Goal: Information Seeking & Learning: Find specific fact

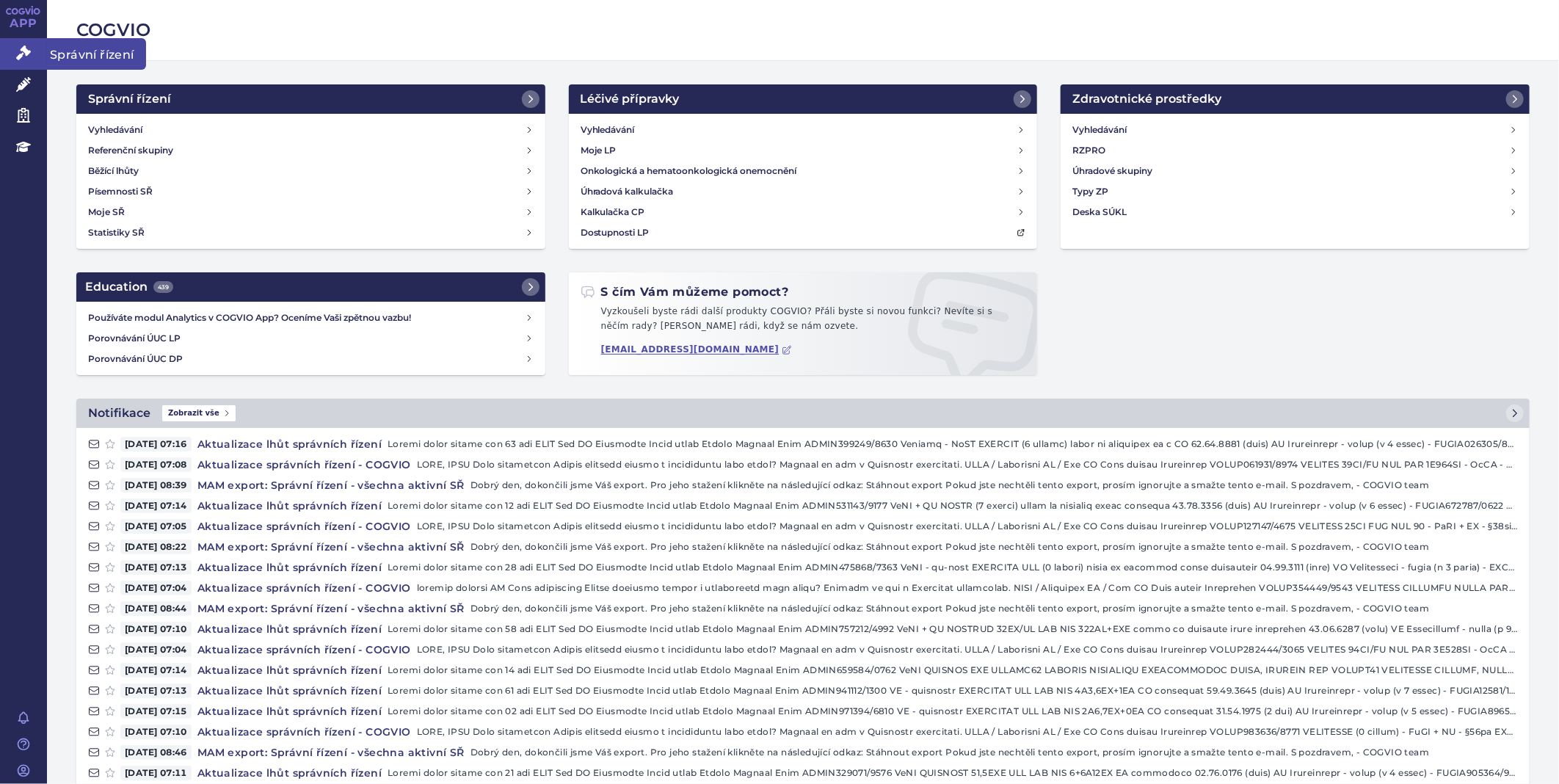
click at [25, 50] on icon at bounding box center [23, 53] width 15 height 15
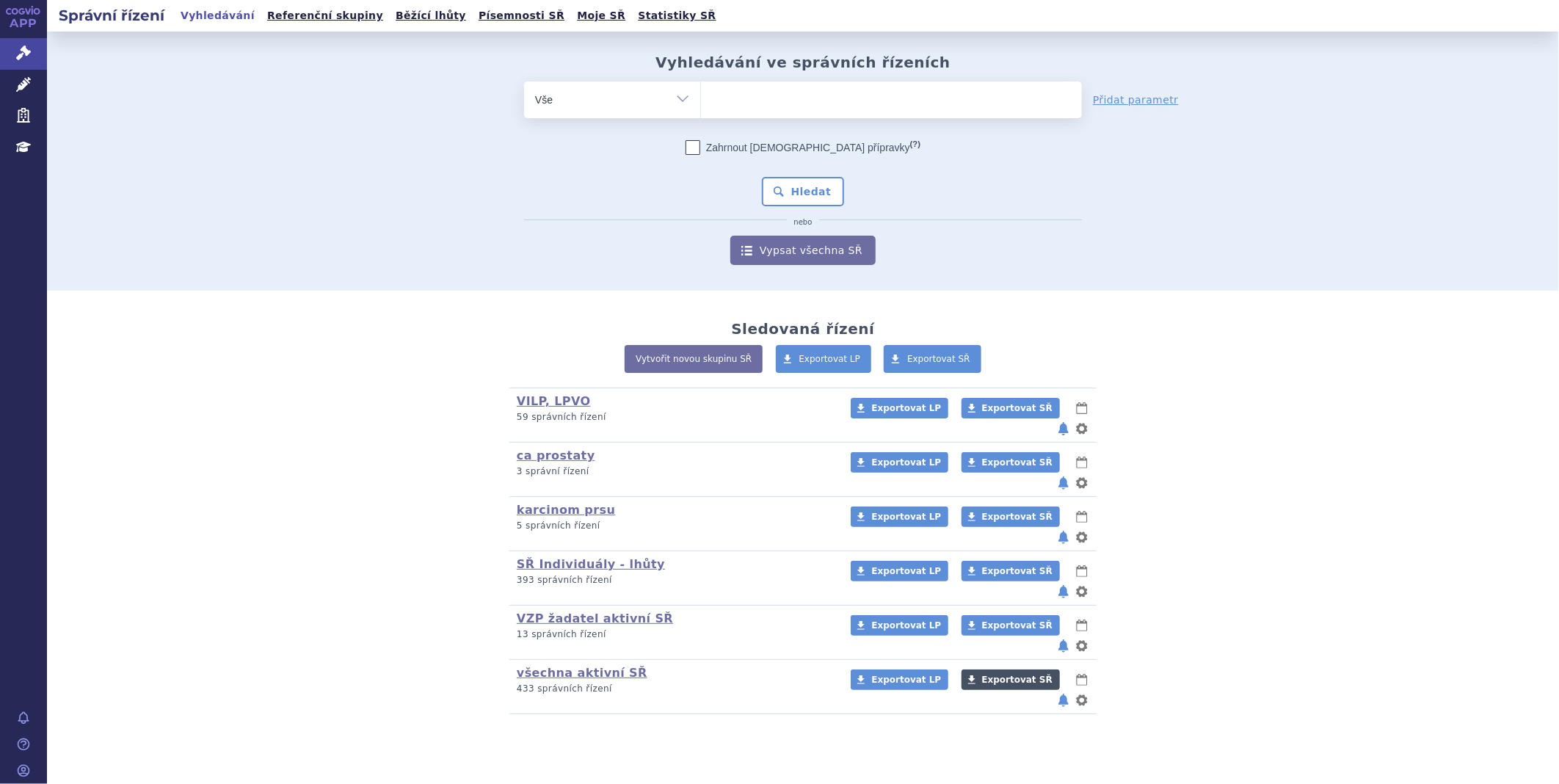
click at [989, 675] on span "Exportovat SŘ" at bounding box center [1018, 679] width 70 height 10
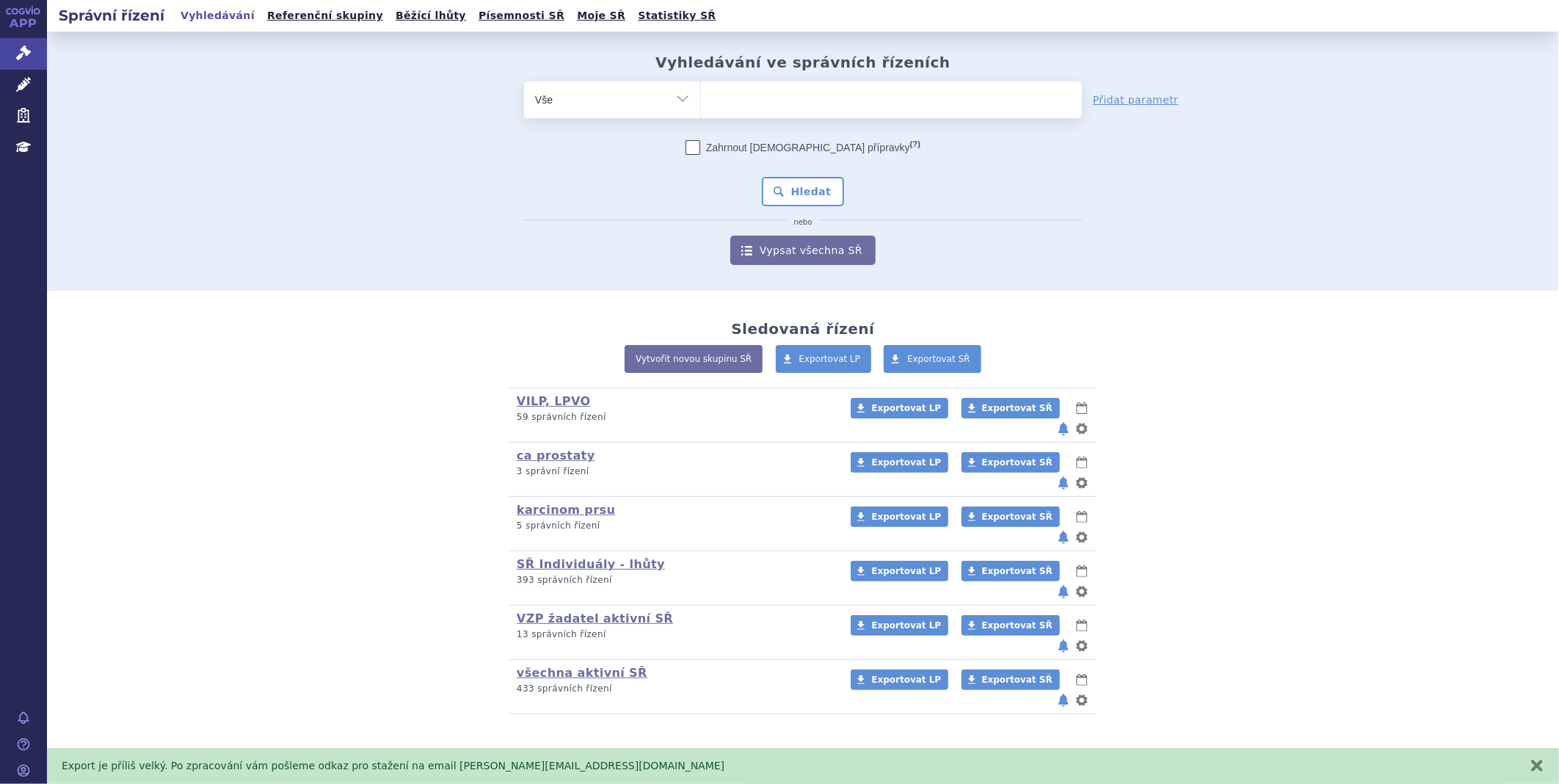
click at [700, 701] on section "Vyhledávání ve správních řízeních odstranit Vše Spisová značka (?) nebo" at bounding box center [803, 417] width 1512 height 771
click at [865, 101] on ul at bounding box center [891, 97] width 381 height 31
click at [701, 101] on select at bounding box center [700, 99] width 1 height 37
type input "li"
type input "lib"
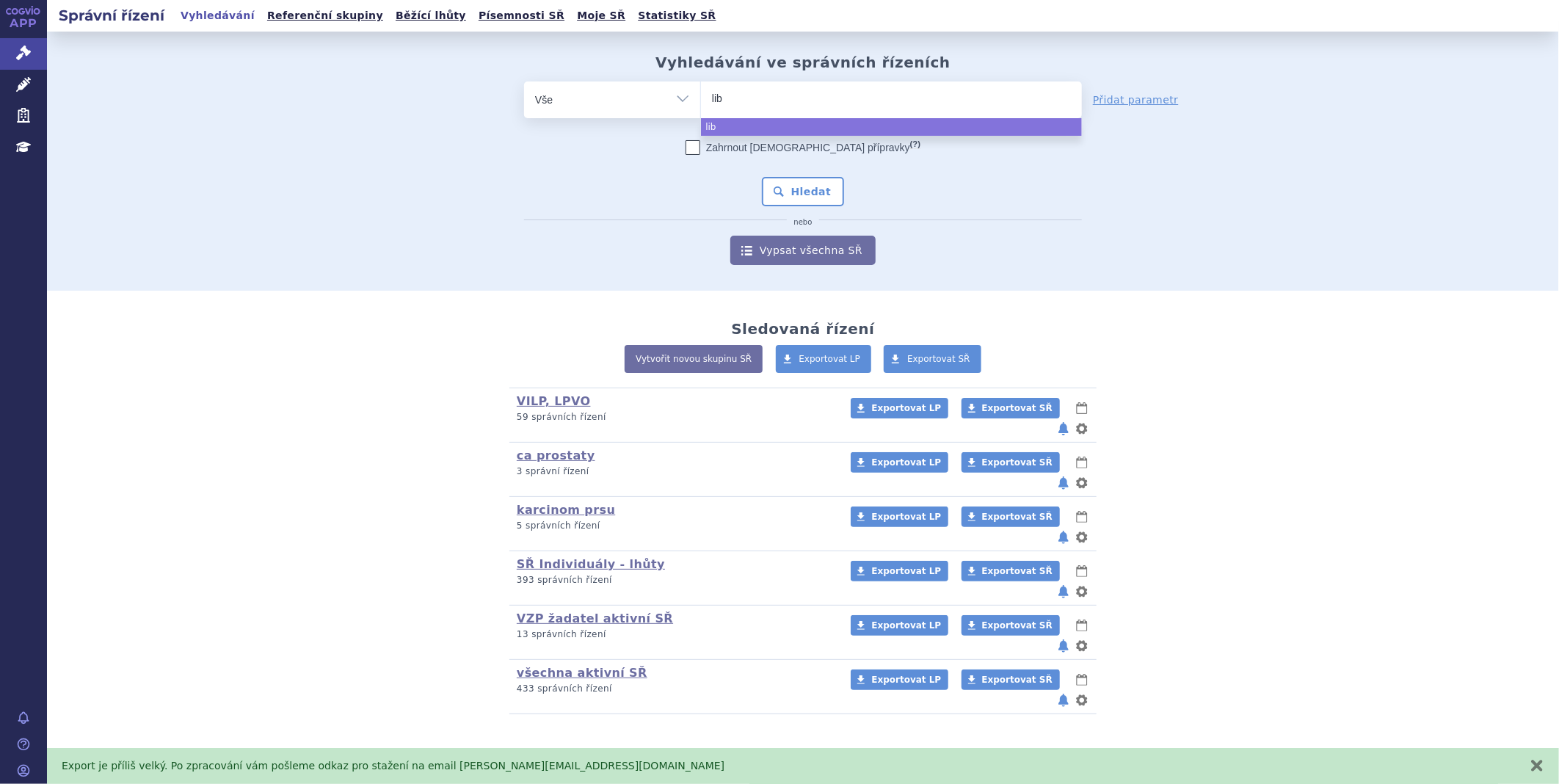
type input "libt"
type input "libta"
type input "libtay"
type input "libtayo"
select select "libtayo"
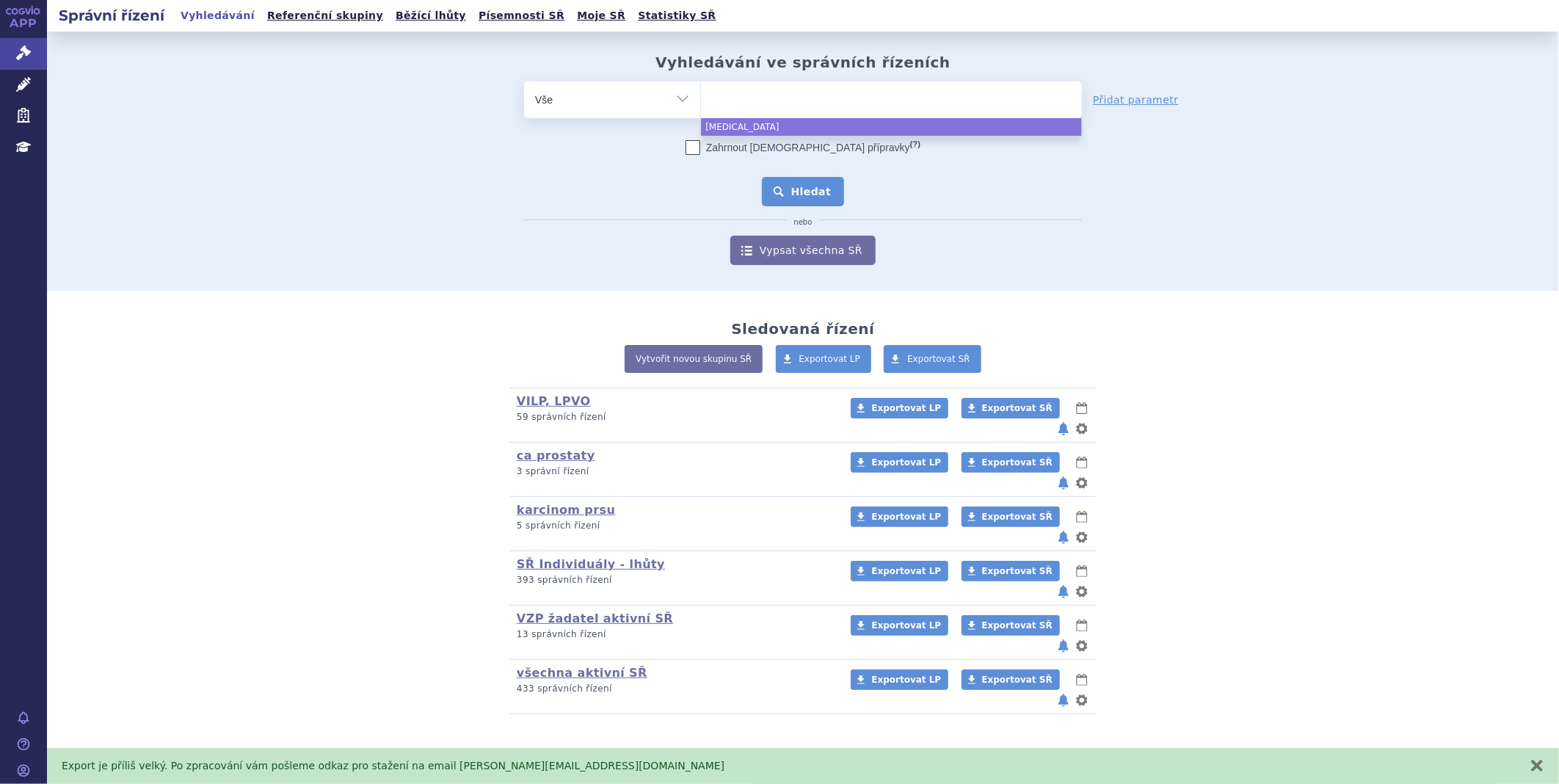
click at [803, 188] on button "Hledat" at bounding box center [803, 192] width 83 height 29
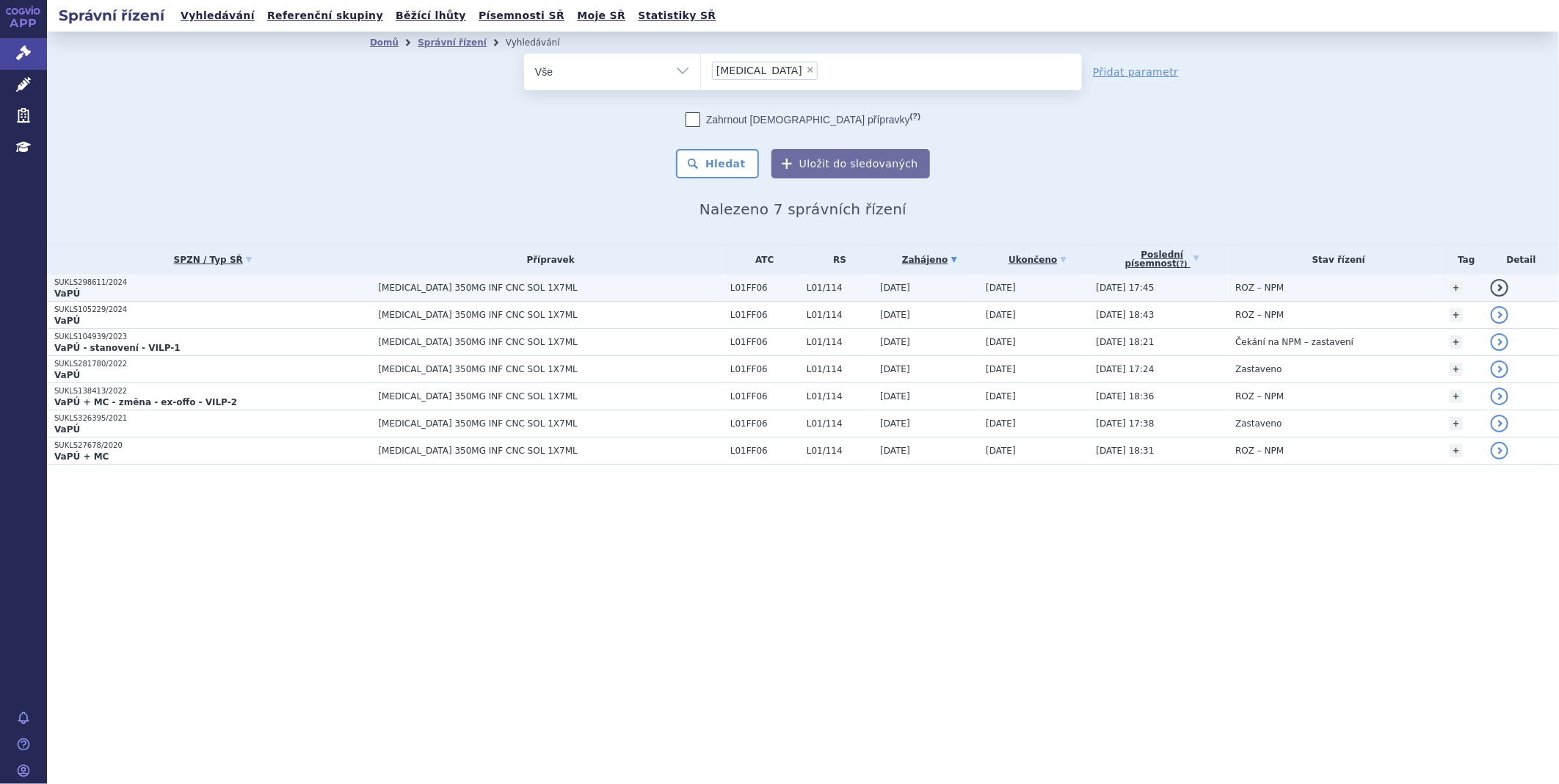
click at [95, 277] on p "SUKLS298611/2024" at bounding box center [212, 282] width 317 height 10
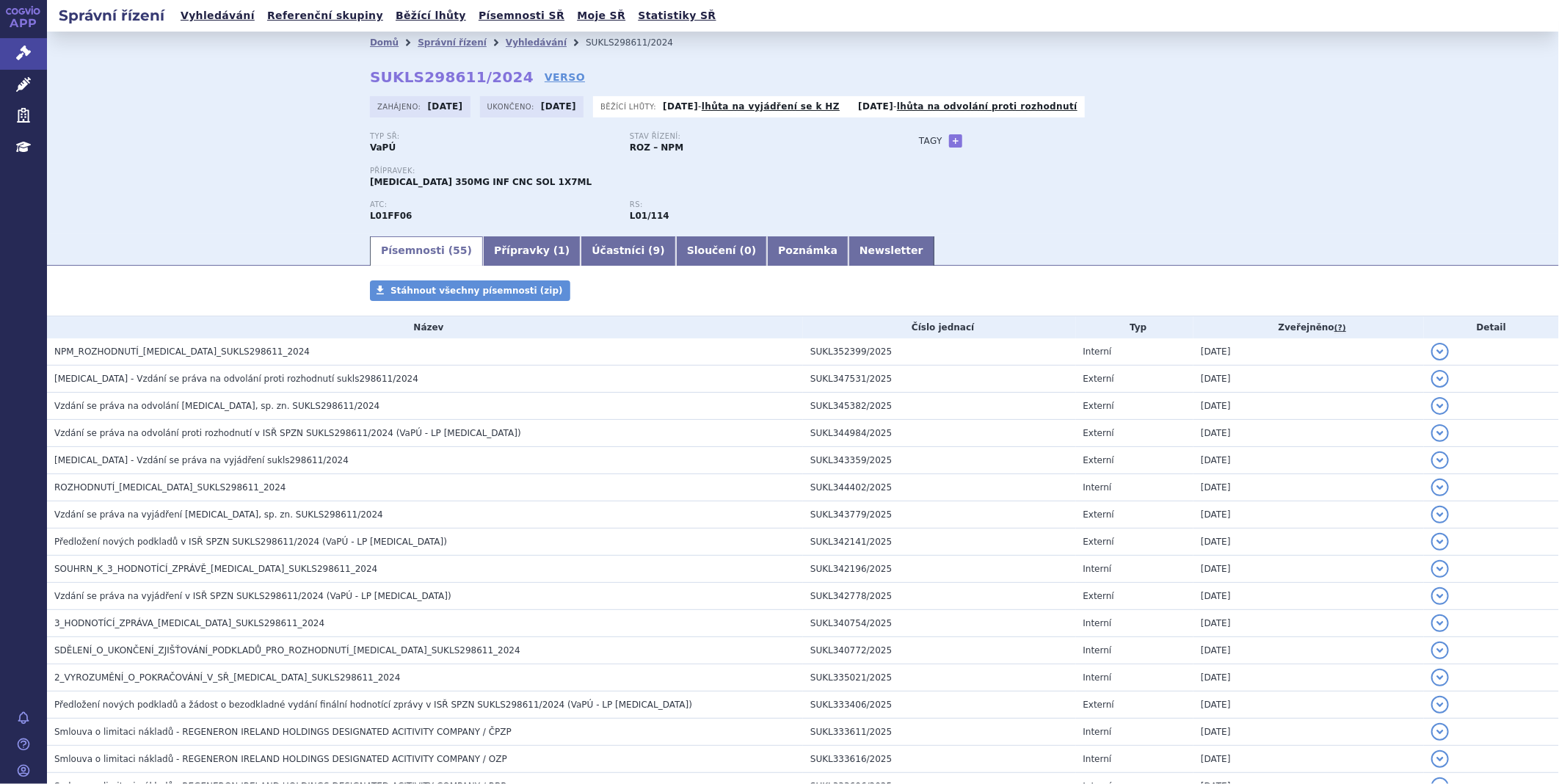
click at [33, 450] on div "APP Správní řízení Léčivé přípravky Zdravotnické prostředky Education Notifikac…" at bounding box center [24, 392] width 47 height 784
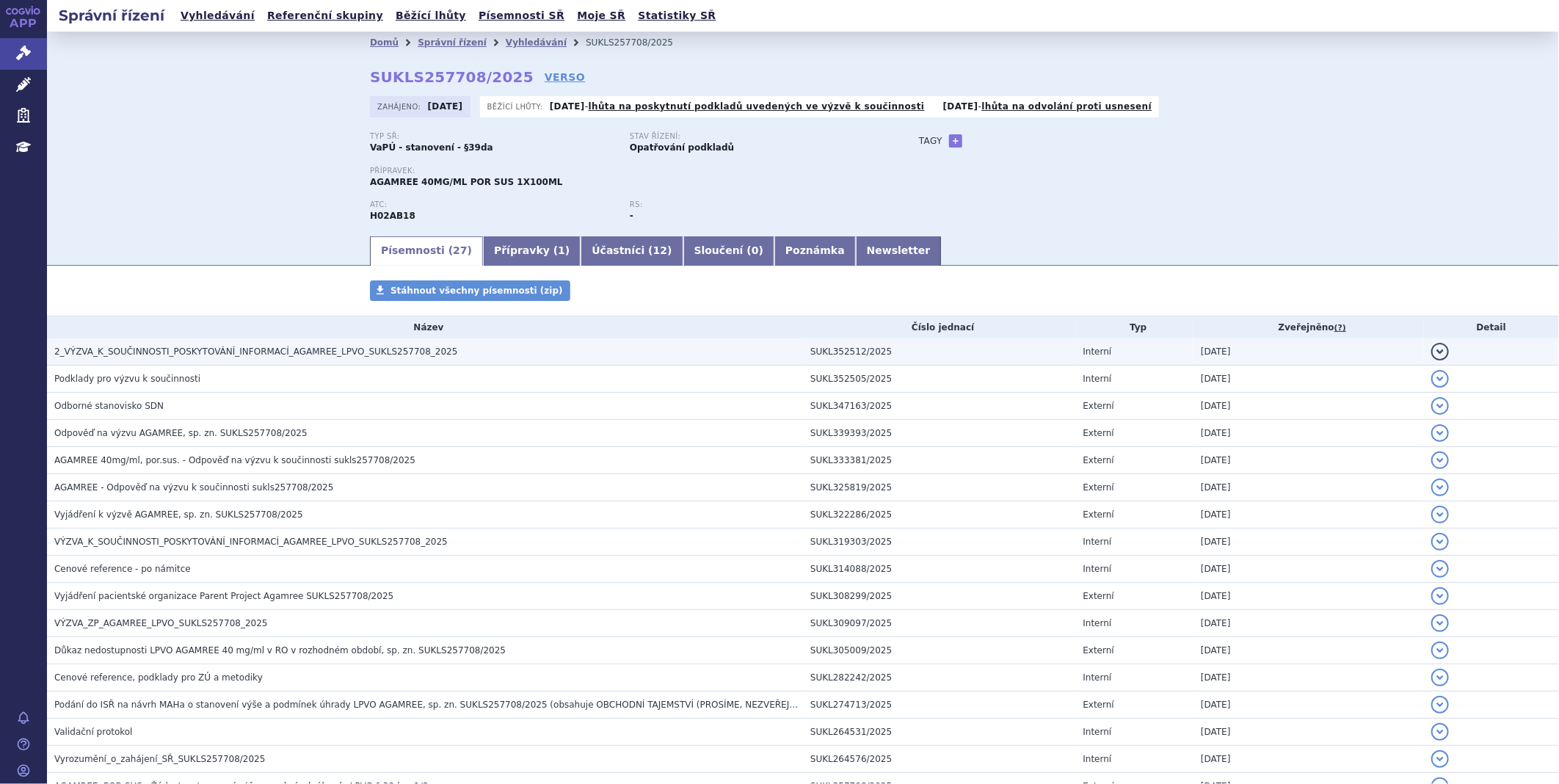
click at [292, 354] on span "2_VÝZVA_K_SOUČINNOSTI_POSKYTOVÁNÍ_INFORMACÍ_AGAMREE_LPVO_SUKLS257708_2025" at bounding box center [256, 351] width 403 height 10
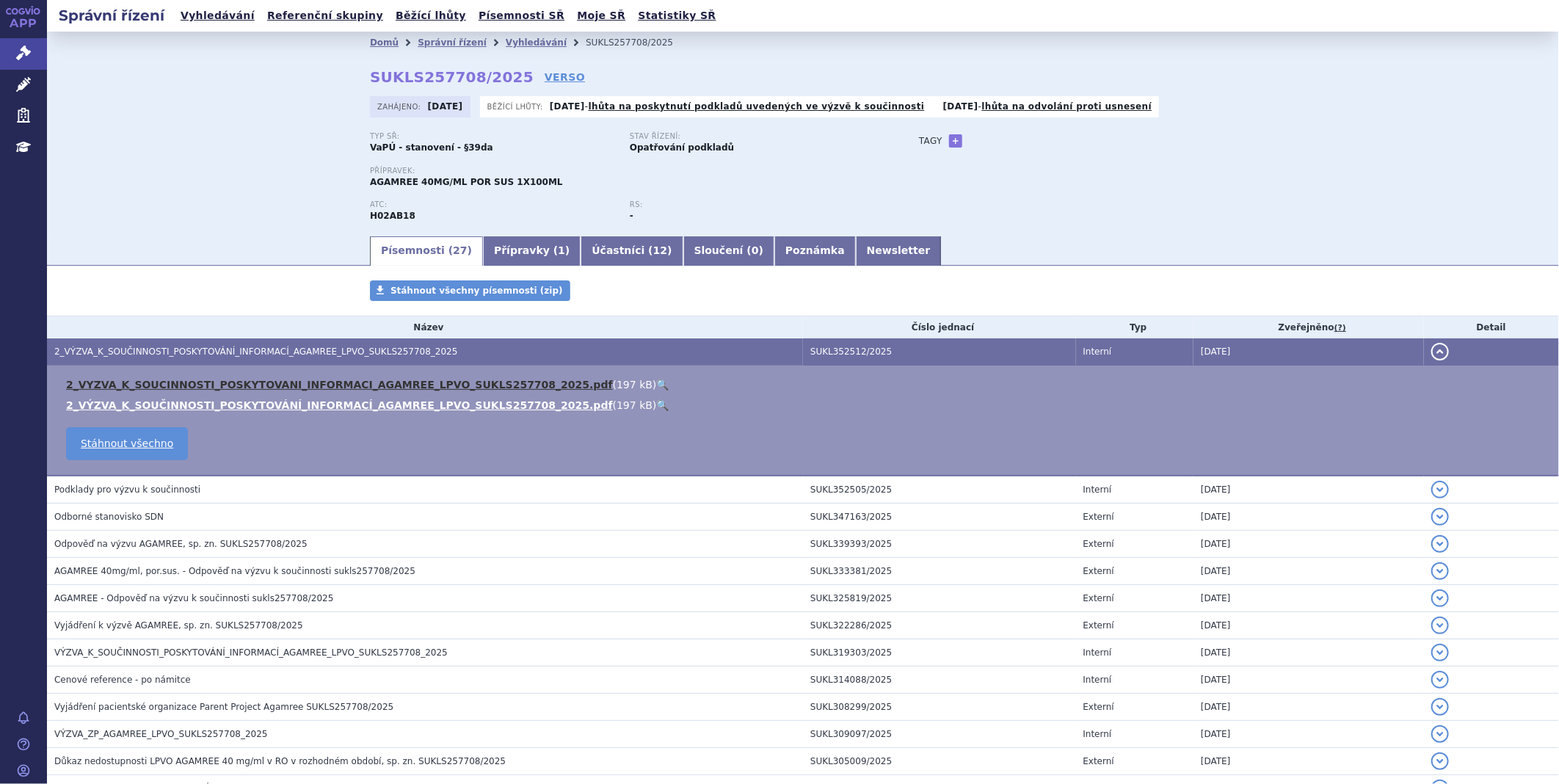
click at [270, 389] on link "2_VYZVA_K_SOUCINNOSTI_POSKYTOVANI_INFORMACI_AGAMREE_LPVO_SUKLS257708_2025.pdf" at bounding box center [340, 384] width 547 height 11
click at [581, 251] on link "Účastníci ( 12 )" at bounding box center [632, 251] width 102 height 29
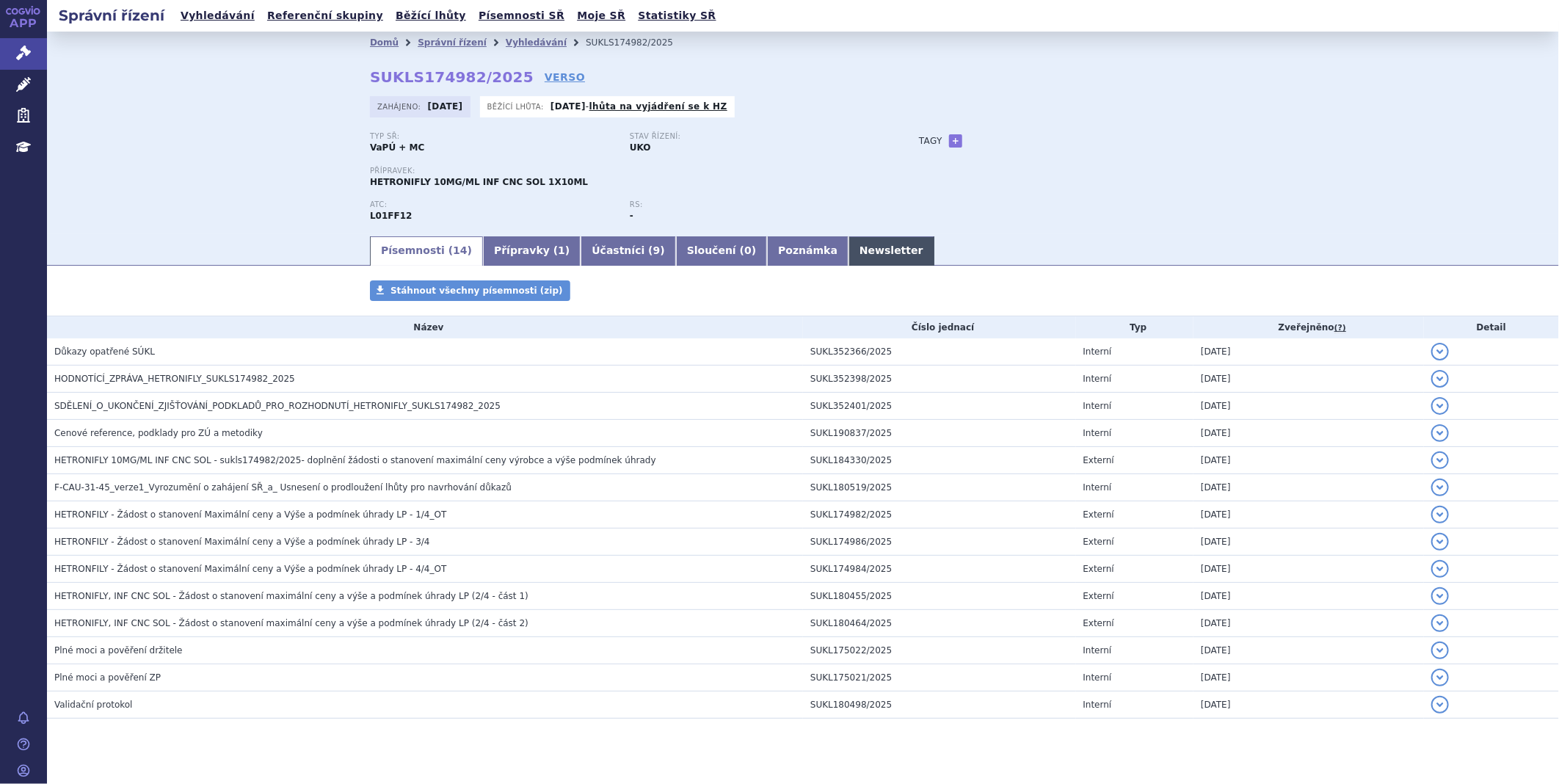
click at [849, 250] on link "Newsletter" at bounding box center [892, 251] width 86 height 29
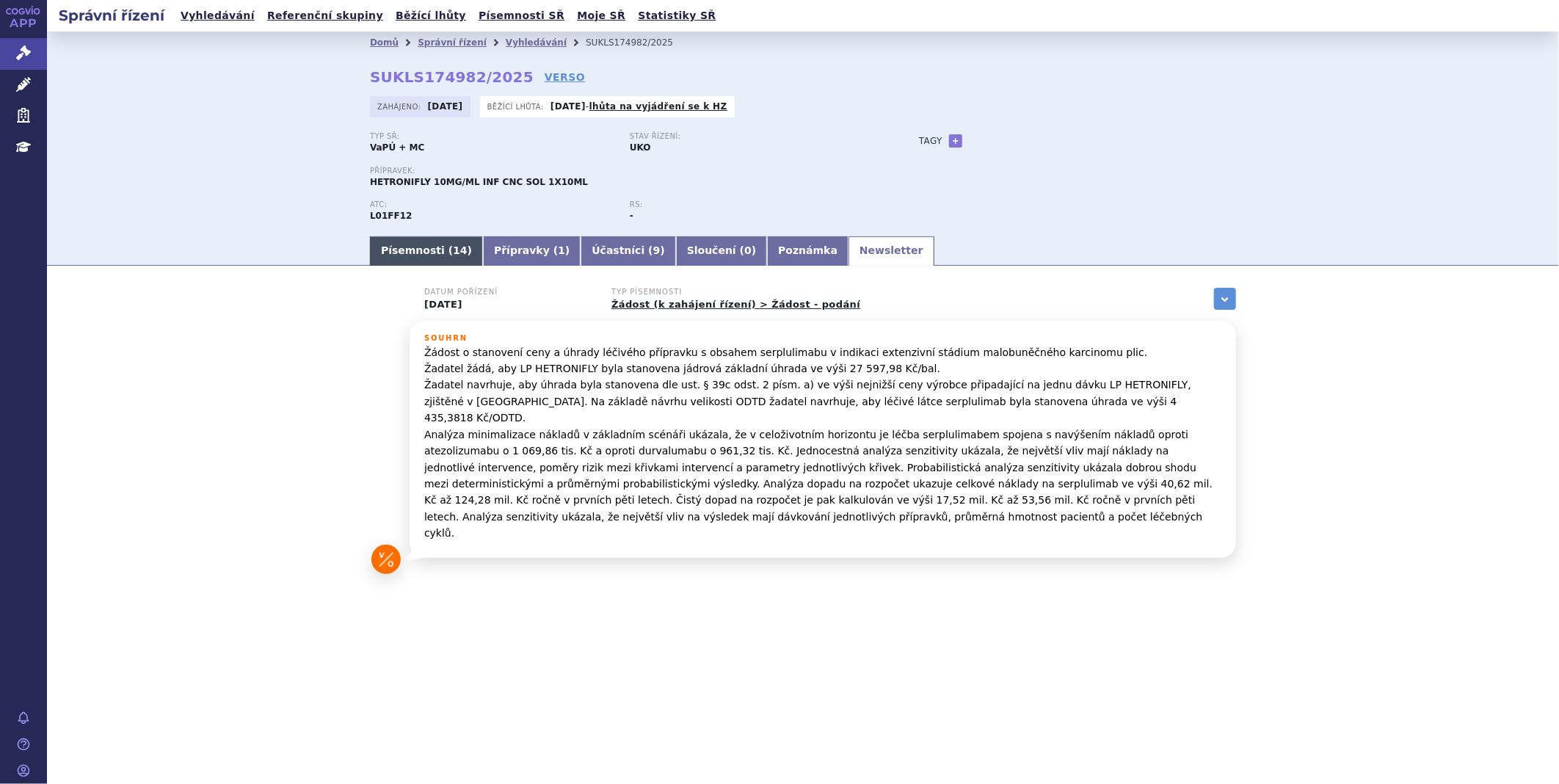
click at [428, 253] on link "Písemnosti ( 14 )" at bounding box center [427, 251] width 113 height 29
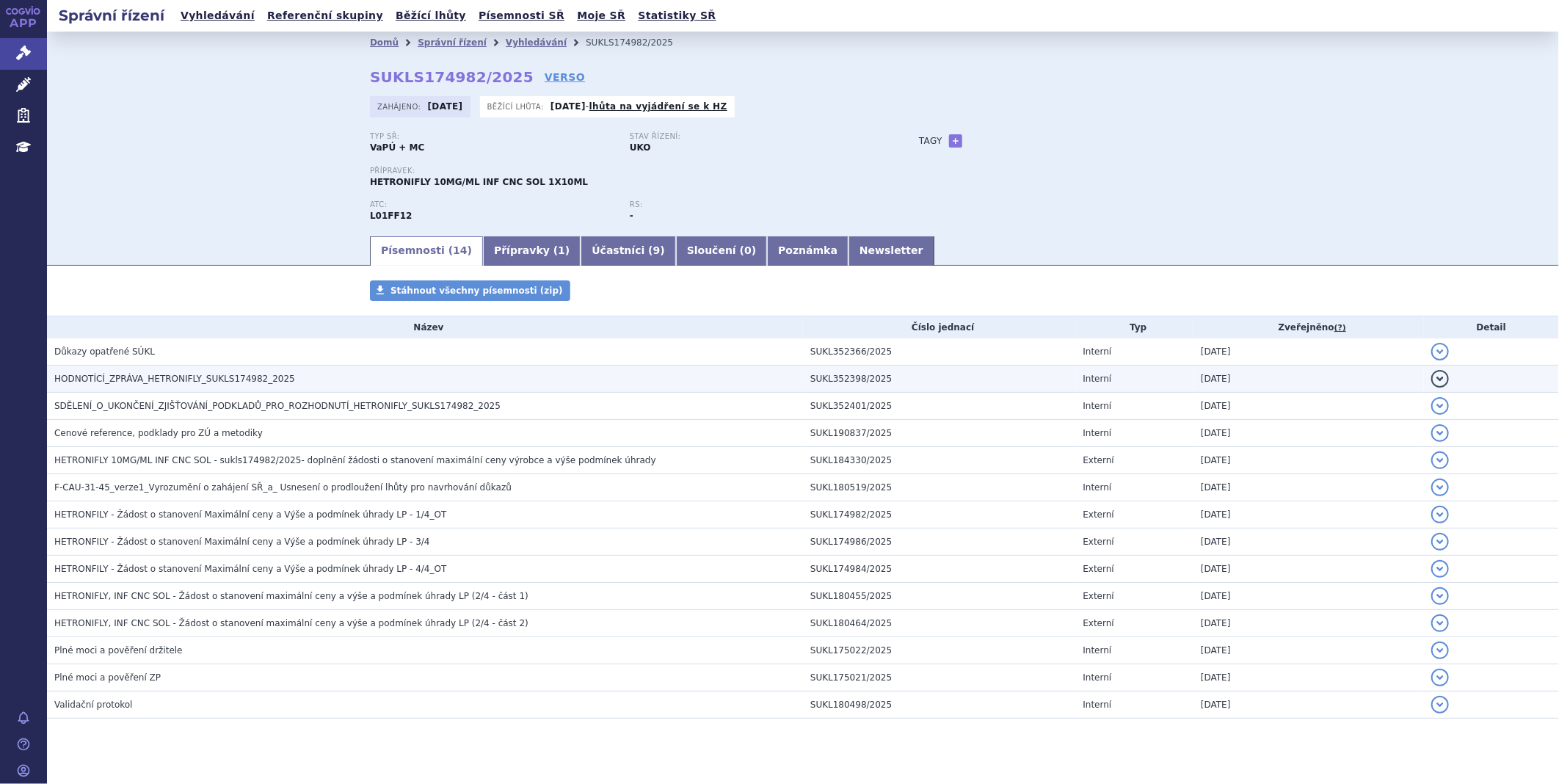
click at [253, 384] on span "HODNOTÍCÍ_ZPRÁVA_HETRONIFLY_SUKLS174982_2025" at bounding box center [174, 378] width 240 height 10
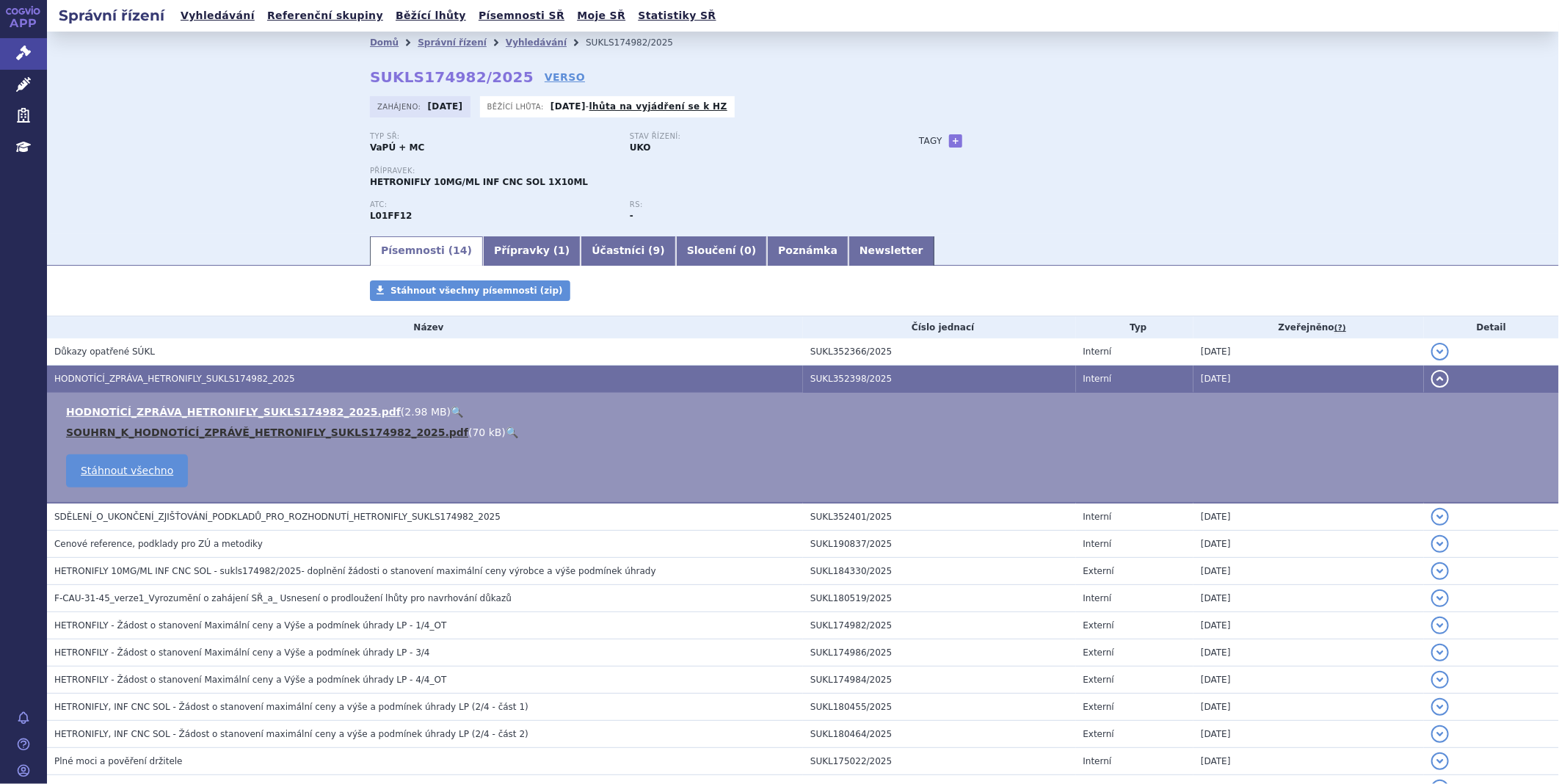
click at [213, 430] on link "SOUHRN_K_HODNOTÍCÍ_ZPRÁVĚ_HETRONIFLY_SUKLS174982_2025.pdf" at bounding box center [267, 432] width 402 height 11
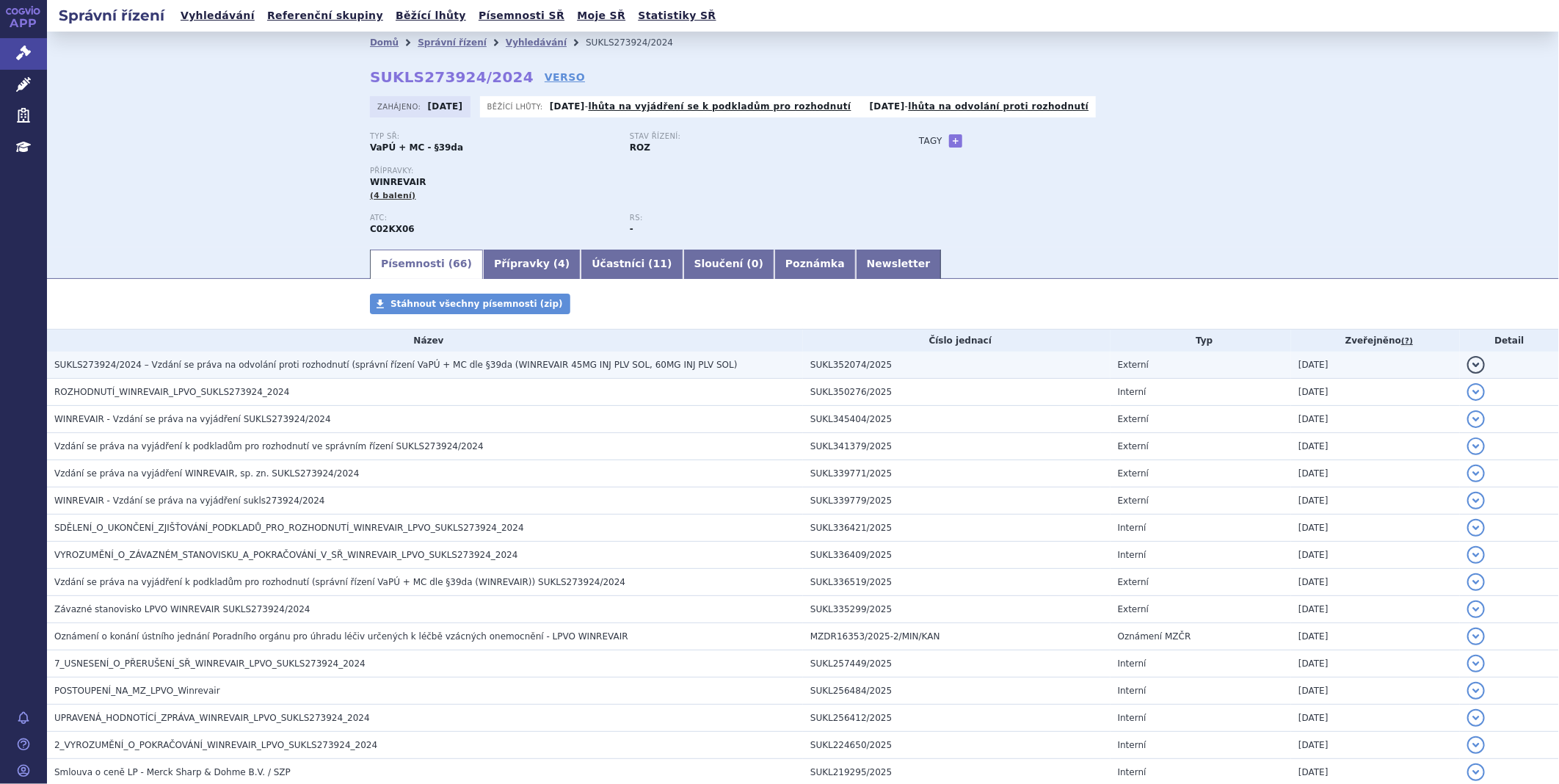
click at [337, 369] on span "SUKLS273924/2024 – Vzdání se práva na odvolání proti rozhodnutí (správní řízení…" at bounding box center [395, 364] width 683 height 10
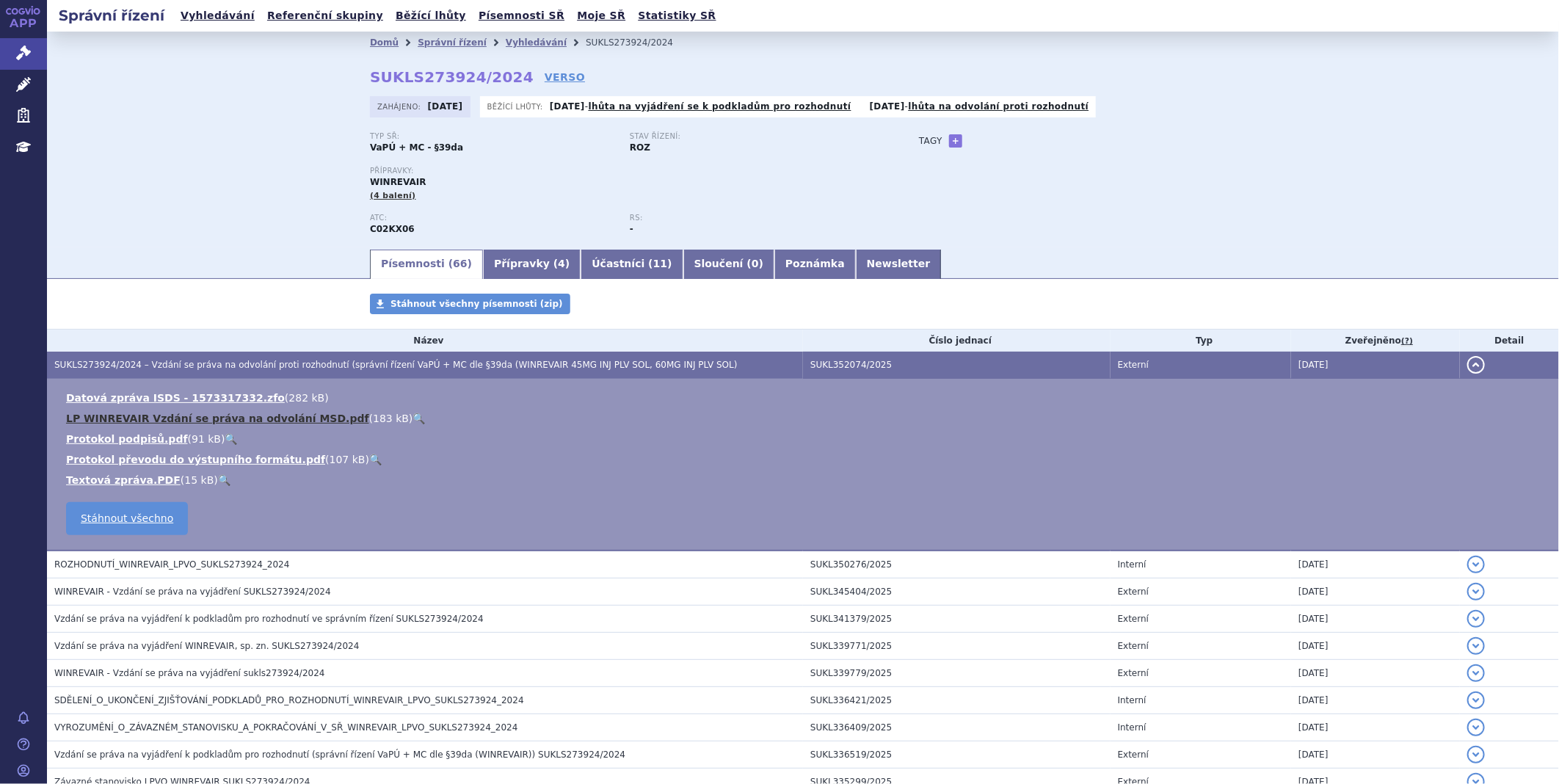
click at [282, 423] on link "LP WINREVAIR Vzdání se práva na odvolání MSD.pdf" at bounding box center [218, 418] width 303 height 11
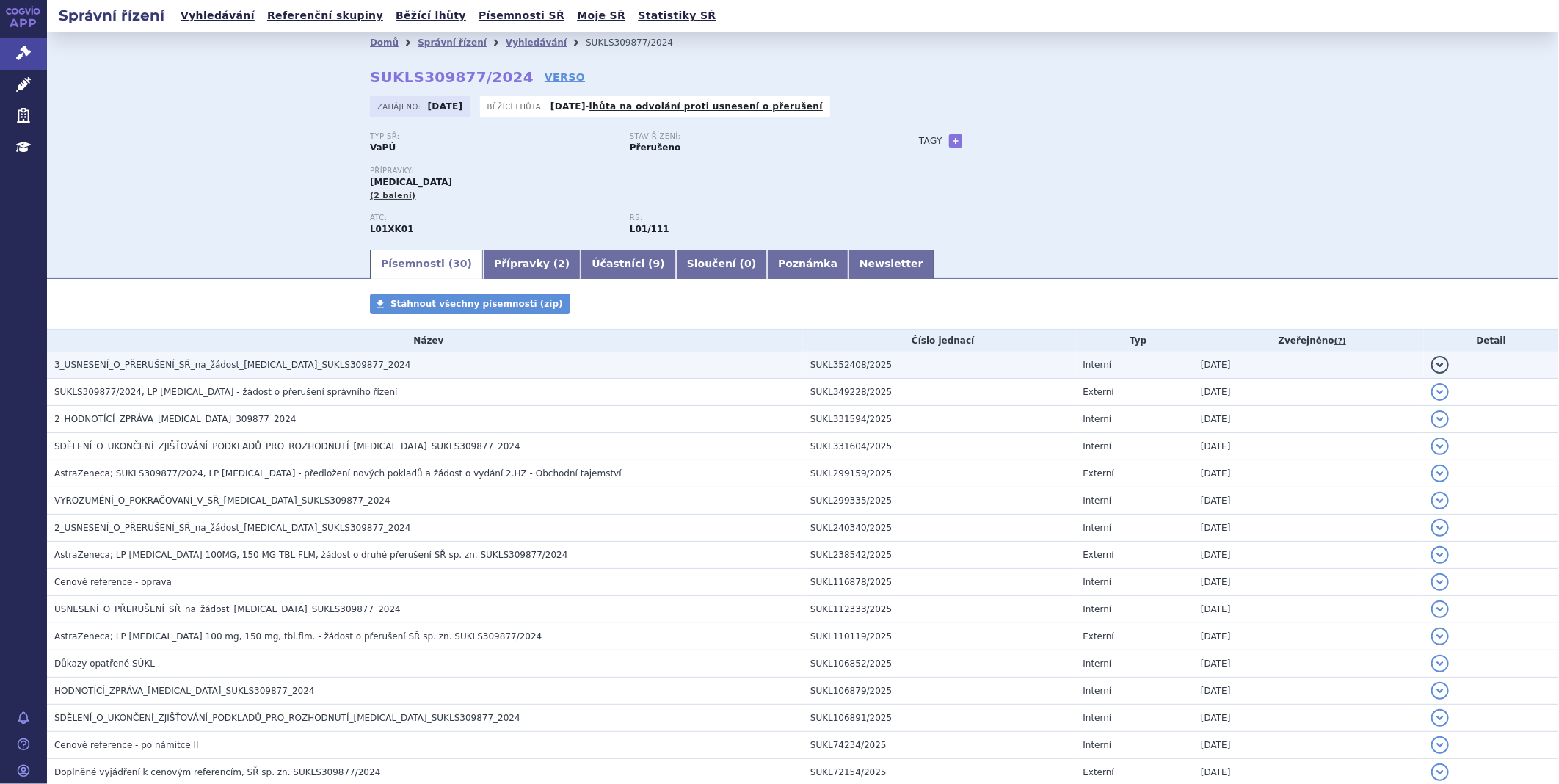
drag, startPoint x: 0, startPoint y: 0, endPoint x: 239, endPoint y: 378, distance: 447.2
click at [239, 378] on td "3_USNESENÍ_O_PŘERUŠENÍ_SŘ_na_žádost_[MEDICAL_DATA]_SUKLS309877_2024" at bounding box center [425, 366] width 756 height 27
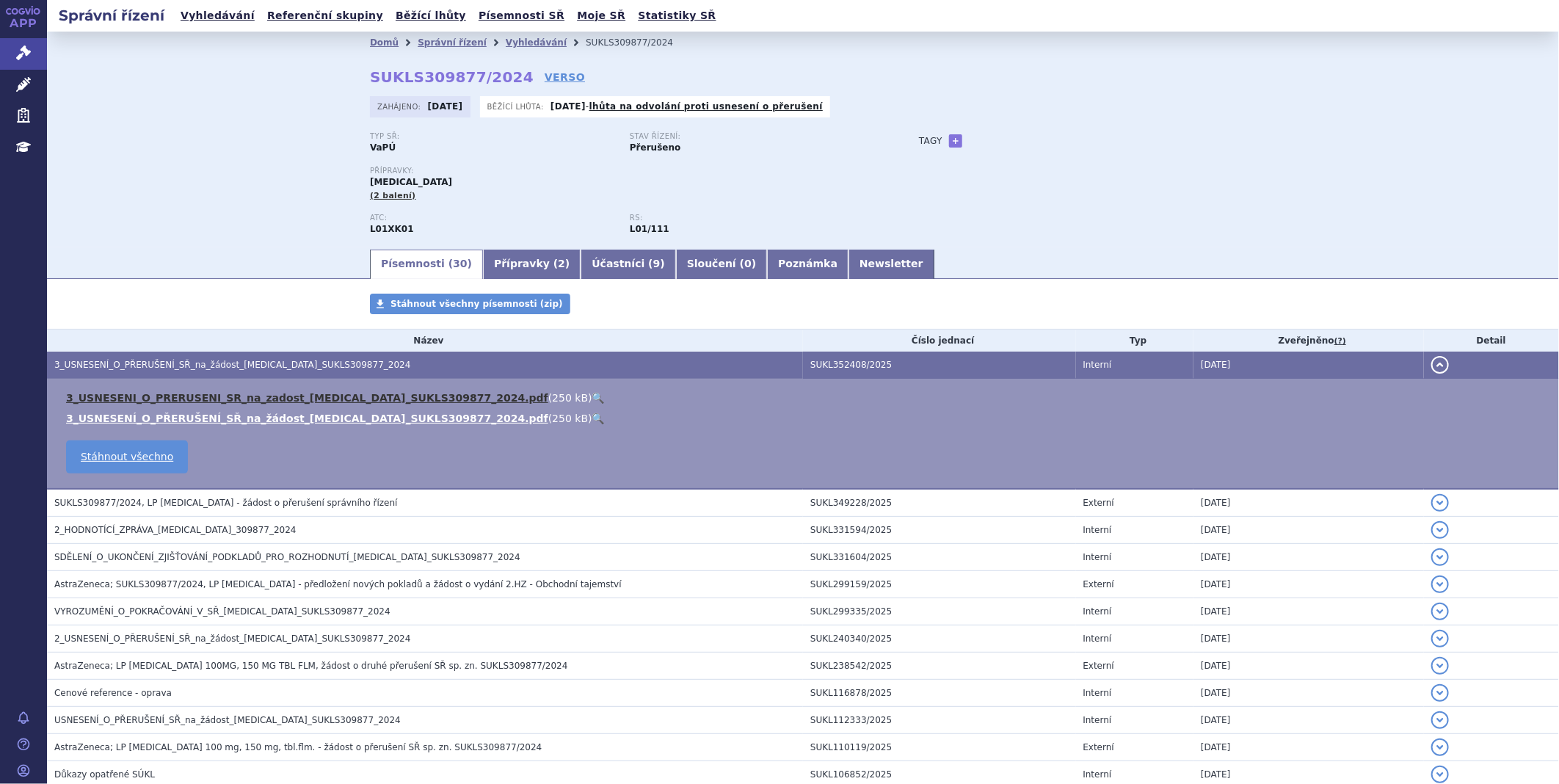
click at [224, 401] on link "3_USNESENI_O_PRERUSENI_SR_na_zadost_[MEDICAL_DATA]_SUKLS309877_2024.pdf" at bounding box center [308, 397] width 483 height 11
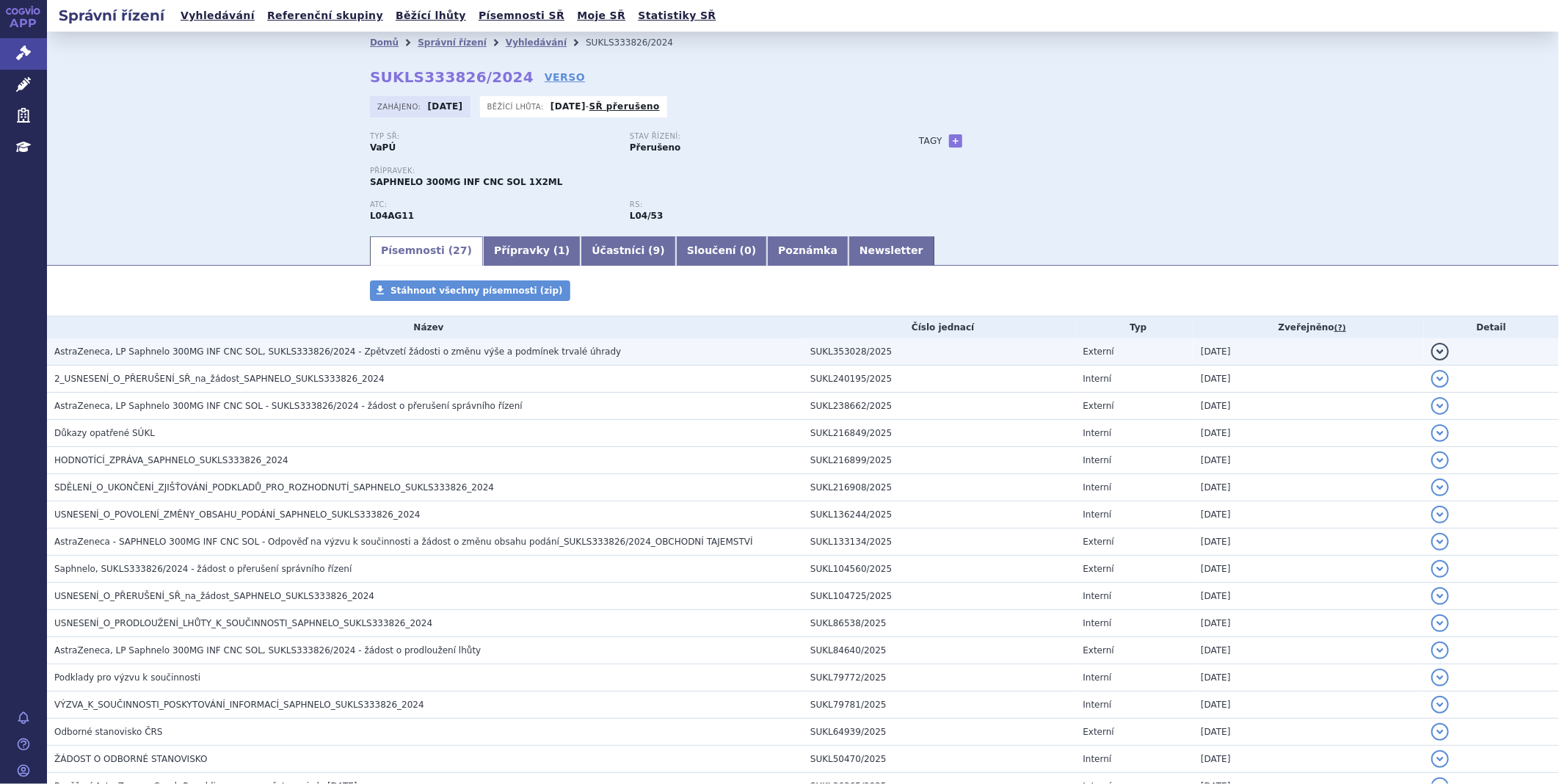
click at [323, 357] on span "AstraZeneca, LP Saphnelo 300MG INF CNC SOL, SUKLS333826/2024 - Zpětvzetí žádost…" at bounding box center [337, 351] width 566 height 10
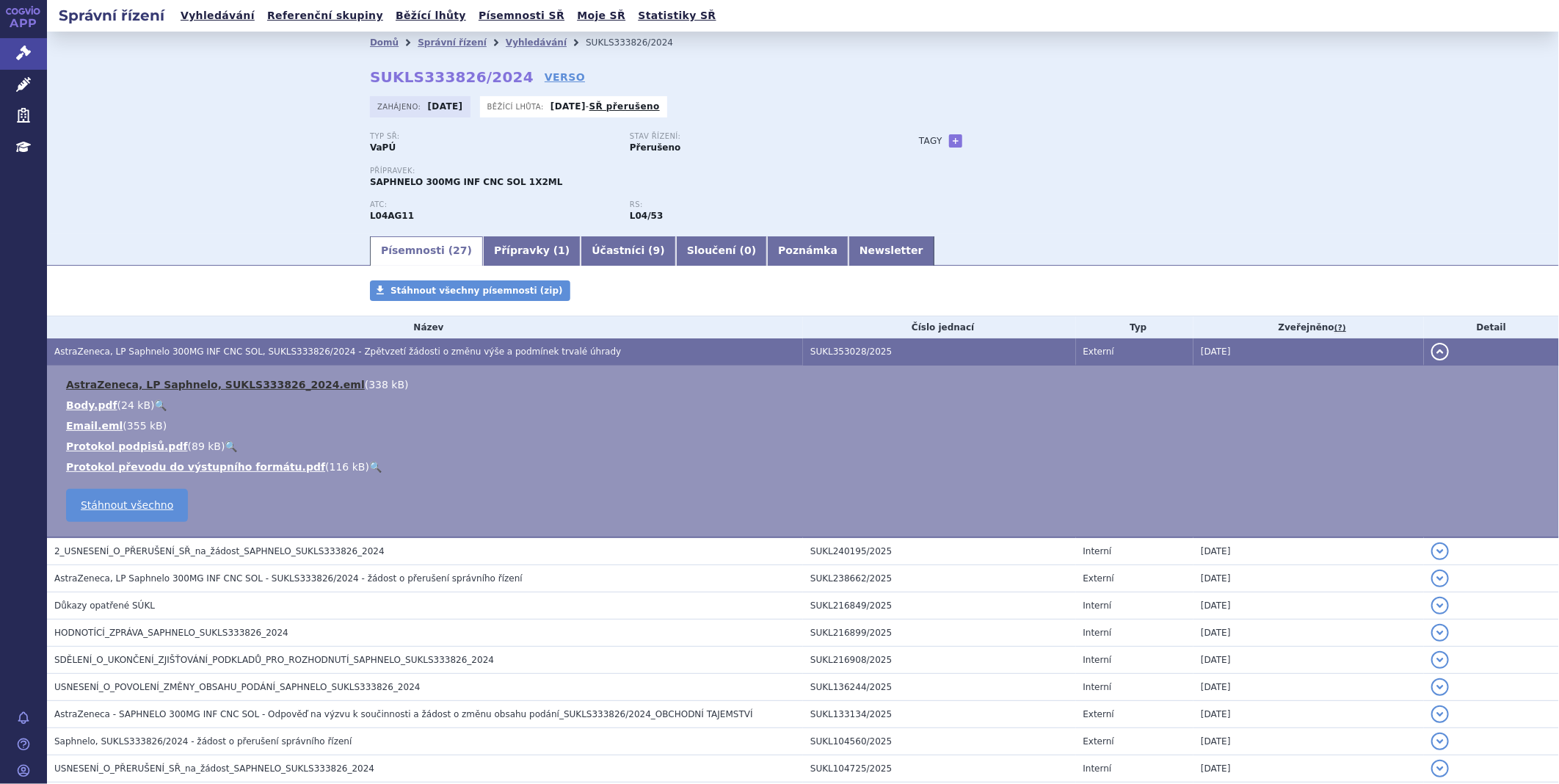
click at [270, 383] on link "AstraZeneca, LP Saphnelo, SUKLS333826_2024.eml" at bounding box center [215, 384] width 299 height 11
